Goal: Information Seeking & Learning: Learn about a topic

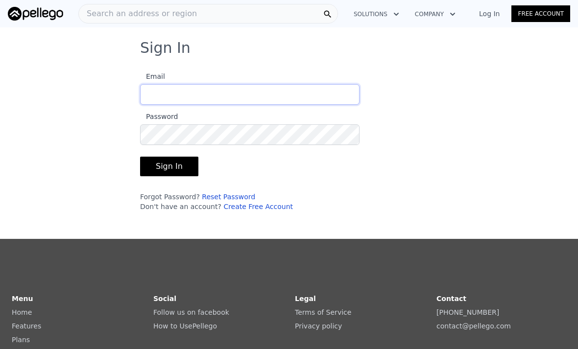
type input "[EMAIL_ADDRESS][DOMAIN_NAME]"
click at [167, 166] on button "Sign In" at bounding box center [169, 167] width 58 height 20
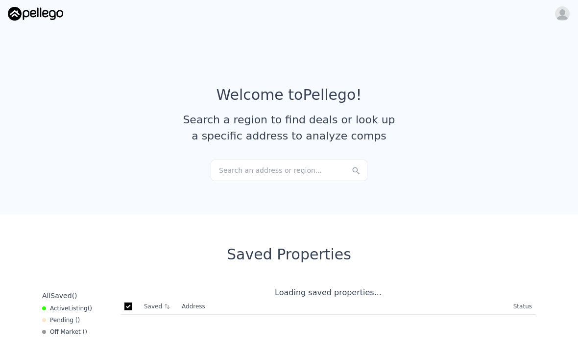
checkbox input "true"
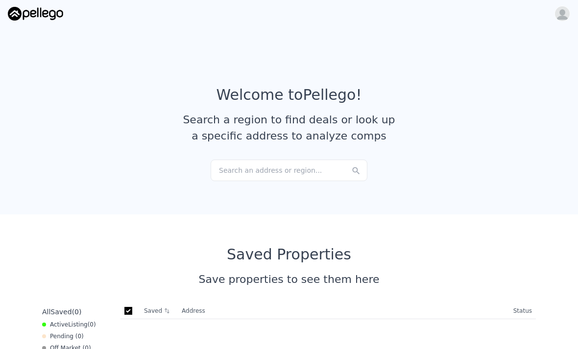
click at [305, 174] on div "Search an address or region..." at bounding box center [288, 171] width 157 height 22
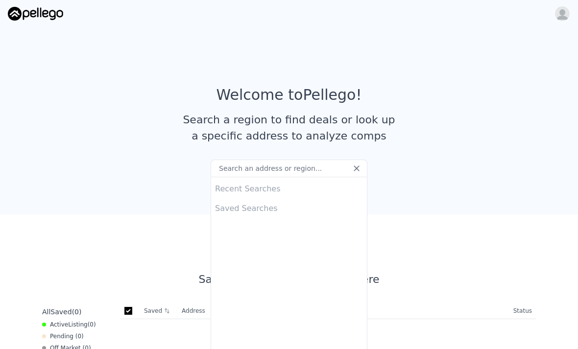
click at [295, 169] on input "text" at bounding box center [288, 169] width 157 height 18
click at [291, 260] on div "Recent Searches Saved Searches" at bounding box center [288, 271] width 157 height 188
click at [302, 160] on input "7502" at bounding box center [288, 169] width 157 height 18
click at [290, 167] on input "7502" at bounding box center [288, 169] width 157 height 18
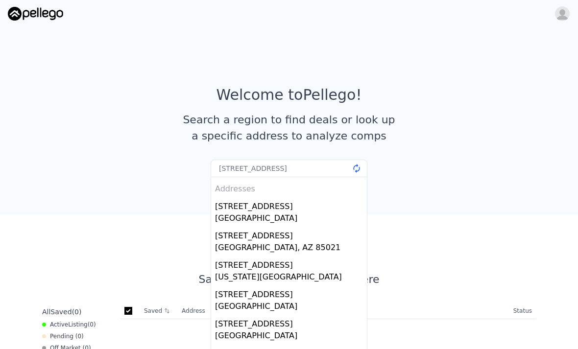
type input "[STREET_ADDRESS]"
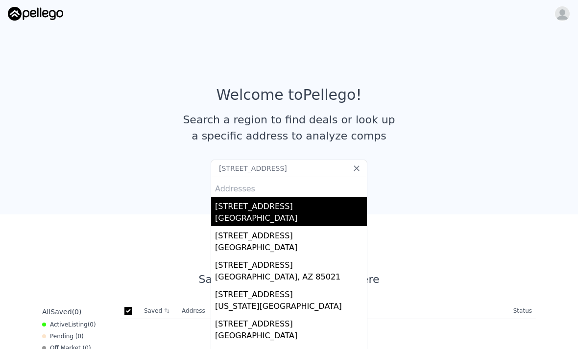
click at [286, 204] on div "[STREET_ADDRESS]" at bounding box center [291, 205] width 152 height 16
